Goal: Information Seeking & Learning: Check status

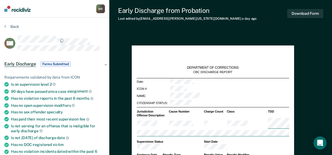
type textarea "x"
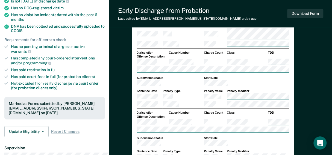
scroll to position [27, 0]
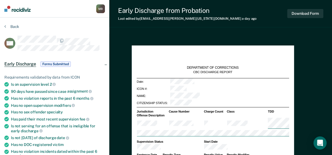
type textarea "x"
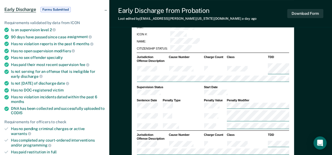
scroll to position [55, 0]
click at [36, 12] on span "Early Discharge" at bounding box center [20, 9] width 32 height 5
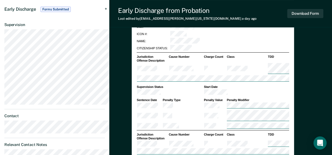
click at [63, 12] on span "Forms Submitted" at bounding box center [55, 9] width 30 height 5
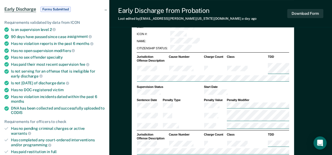
click at [63, 12] on span "Forms Submitted" at bounding box center [55, 9] width 30 height 5
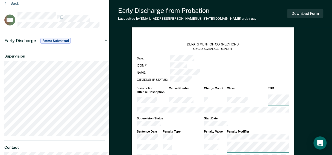
scroll to position [0, 0]
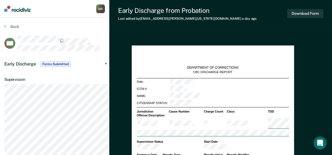
click at [105, 6] on div "M B" at bounding box center [100, 8] width 9 height 9
click at [93, 24] on link "Profile" at bounding box center [79, 22] width 44 height 5
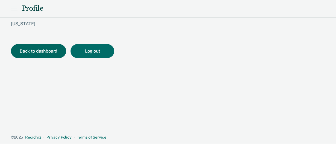
click at [53, 58] on button "Back to dashboard" at bounding box center [38, 51] width 55 height 14
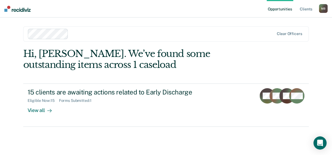
scroll to position [37, 0]
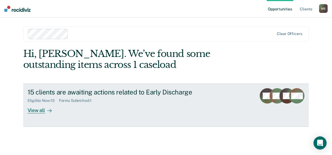
click at [42, 108] on div "View all" at bounding box center [43, 108] width 31 height 11
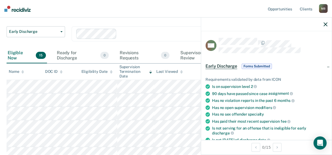
scroll to position [109, 0]
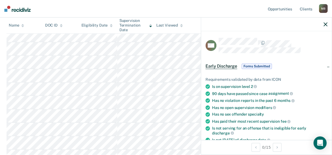
click at [325, 26] on icon "button" at bounding box center [326, 24] width 4 height 4
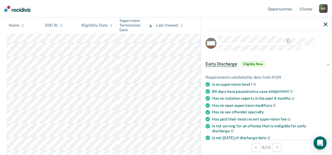
scroll to position [0, 0]
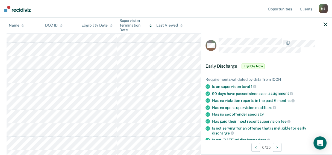
click at [242, 69] on span "Eligible Now" at bounding box center [253, 65] width 23 height 5
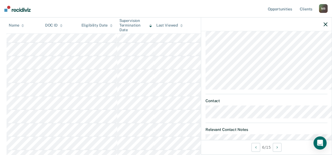
scroll to position [109, 0]
